Goal: Transaction & Acquisition: Purchase product/service

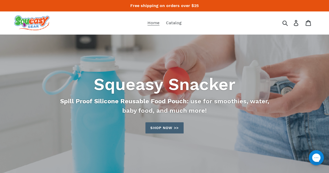
click at [165, 127] on link "Shop now >>" at bounding box center [164, 127] width 38 height 11
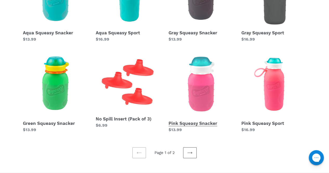
scroll to position [156, 0]
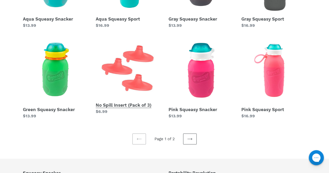
click at [109, 105] on link "No Spill Insert (Pack of 3)" at bounding box center [128, 76] width 65 height 77
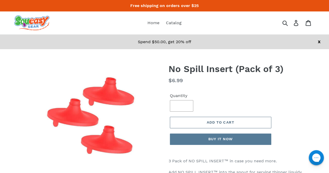
click at [221, 124] on span "Add to cart" at bounding box center [220, 122] width 28 height 4
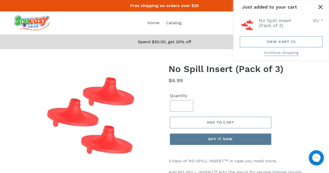
click at [321, 7] on icon "Close" at bounding box center [320, 7] width 4 height 4
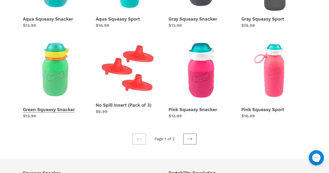
click at [57, 110] on link "Green Squeasy Snacker" at bounding box center [55, 78] width 65 height 81
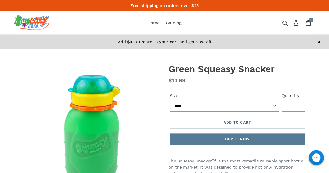
click at [244, 123] on span "Add to cart" at bounding box center [237, 122] width 28 height 4
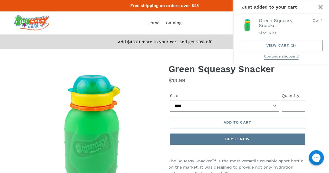
click at [320, 5] on icon "Close" at bounding box center [320, 7] width 4 height 4
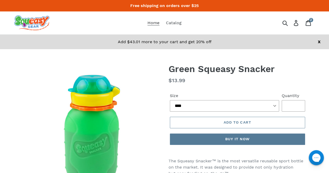
drag, startPoint x: 153, startPoint y: 22, endPoint x: 159, endPoint y: 27, distance: 8.0
click at [153, 22] on span "Home" at bounding box center [153, 22] width 12 height 5
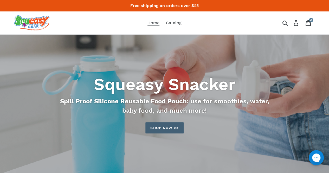
drag, startPoint x: 152, startPoint y: 130, endPoint x: 151, endPoint y: 133, distance: 3.7
click at [152, 130] on link "Shop now >>" at bounding box center [164, 127] width 38 height 11
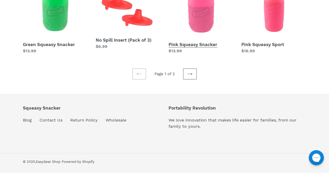
scroll to position [221, 0]
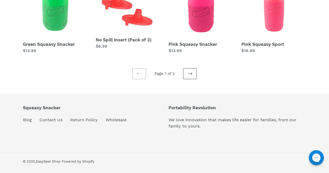
click at [189, 74] on icon at bounding box center [189, 73] width 5 height 5
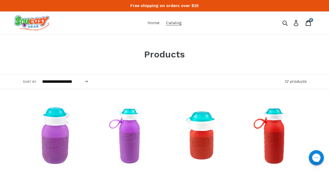
click at [309, 22] on icon at bounding box center [308, 23] width 5 height 6
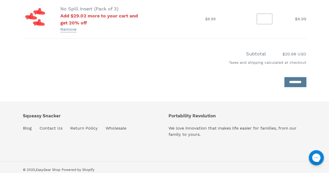
scroll to position [155, 0]
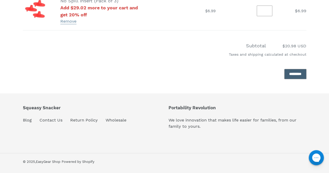
click at [284, 76] on input "*********" at bounding box center [295, 74] width 22 height 10
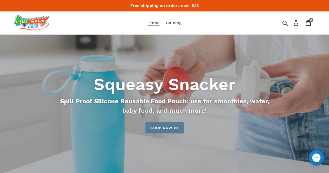
click at [308, 23] on icon at bounding box center [308, 23] width 6 height 6
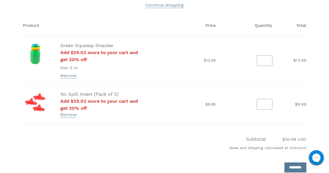
scroll to position [78, 0]
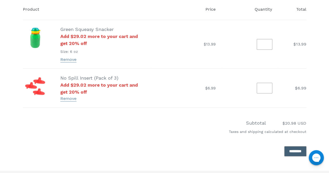
click at [302, 146] on input "*********" at bounding box center [295, 151] width 22 height 10
click at [300, 150] on input "*********" at bounding box center [295, 151] width 22 height 10
